Goal: Find specific page/section: Find specific page/section

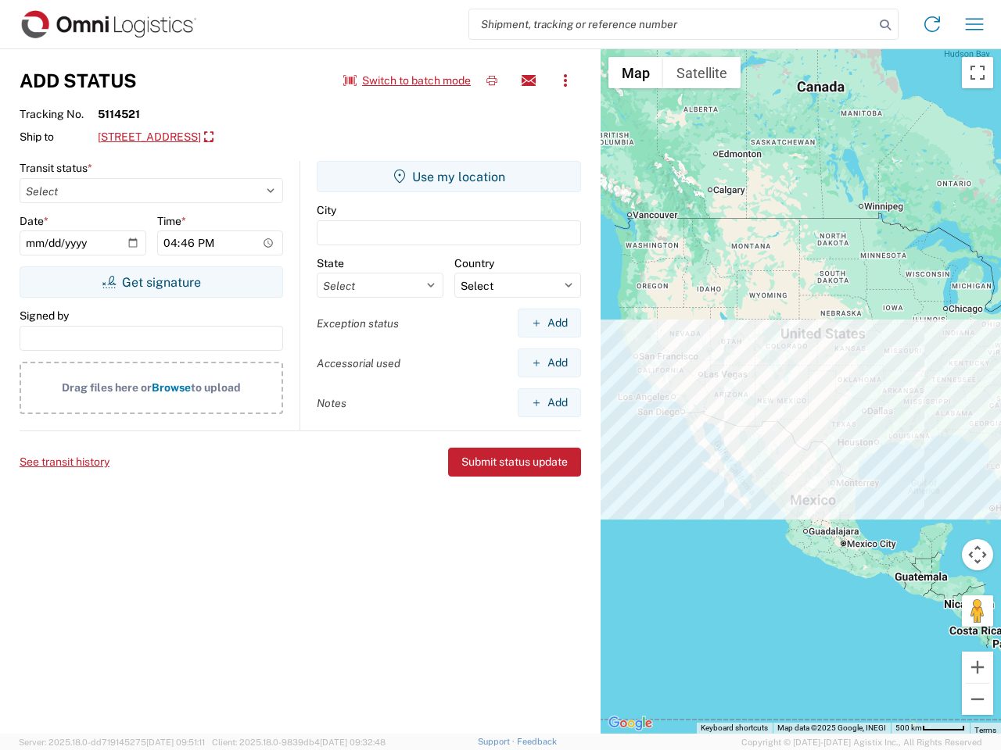
click at [671, 24] on input "search" at bounding box center [671, 24] width 405 height 30
click at [885, 25] on icon at bounding box center [885, 25] width 22 height 22
click at [932, 24] on icon at bounding box center [931, 24] width 25 height 25
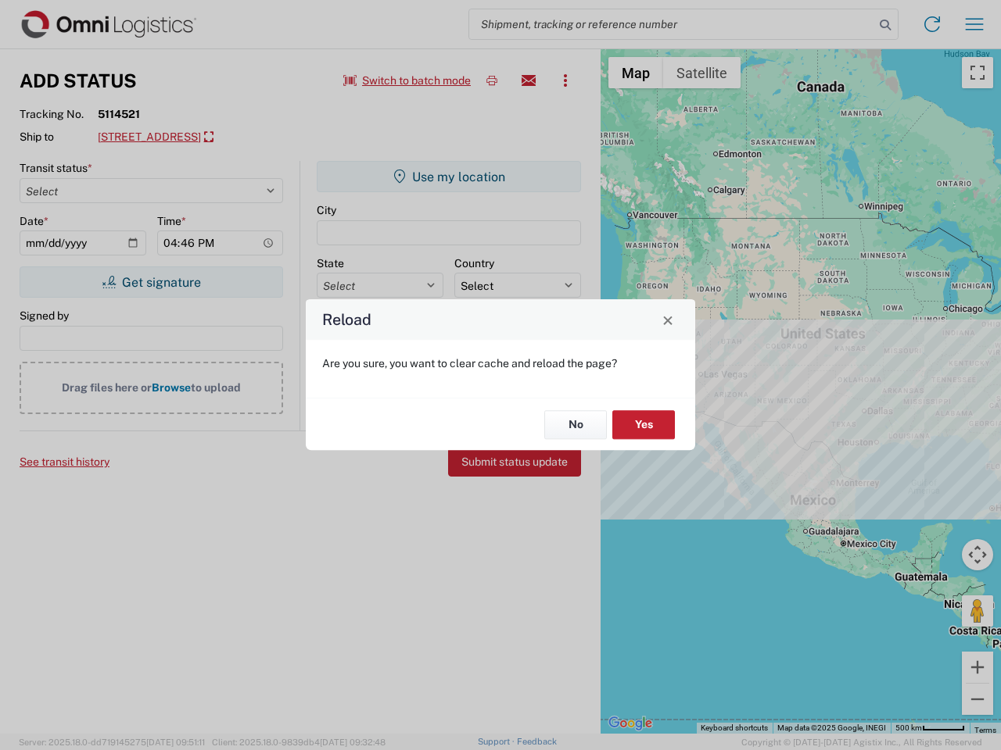
click at [407, 81] on div "Reload Are you sure, you want to clear cache and reload the page? No Yes" at bounding box center [500, 375] width 1001 height 750
click at [492, 81] on div "Reload Are you sure, you want to clear cache and reload the page? No Yes" at bounding box center [500, 375] width 1001 height 750
click at [528, 81] on div "Reload Are you sure, you want to clear cache and reload the page? No Yes" at bounding box center [500, 375] width 1001 height 750
click at [565, 81] on div "Reload Are you sure, you want to clear cache and reload the page? No Yes" at bounding box center [500, 375] width 1001 height 750
click at [239, 138] on div "Reload Are you sure, you want to clear cache and reload the page? No Yes" at bounding box center [500, 375] width 1001 height 750
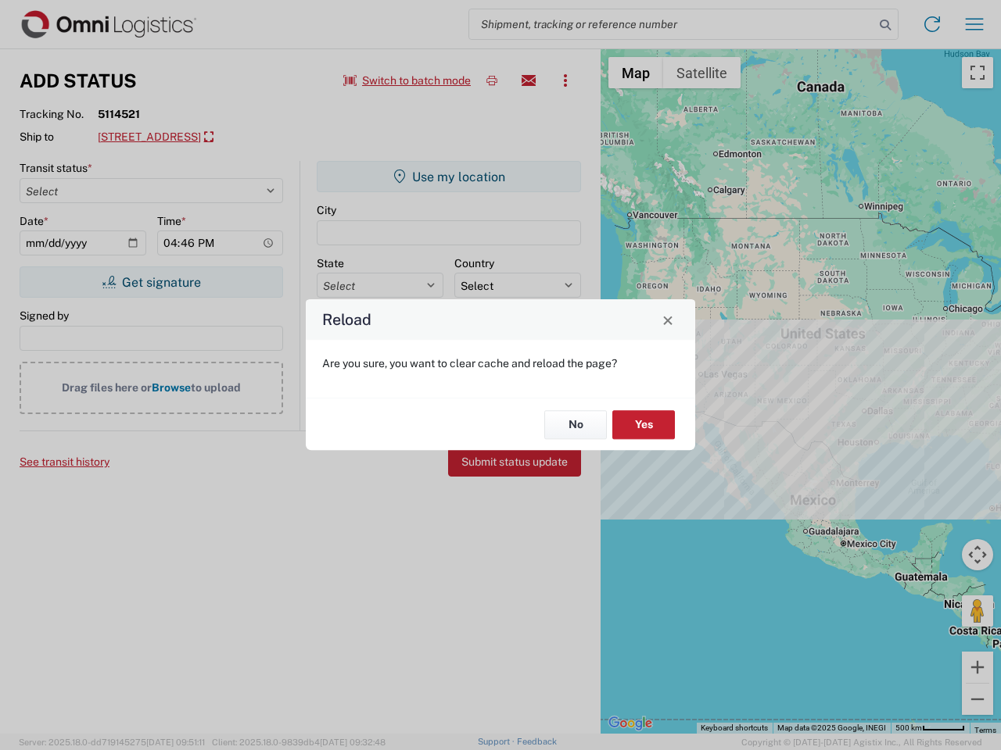
click at [151, 282] on div "Reload Are you sure, you want to clear cache and reload the page? No Yes" at bounding box center [500, 375] width 1001 height 750
